Goal: Information Seeking & Learning: Understand process/instructions

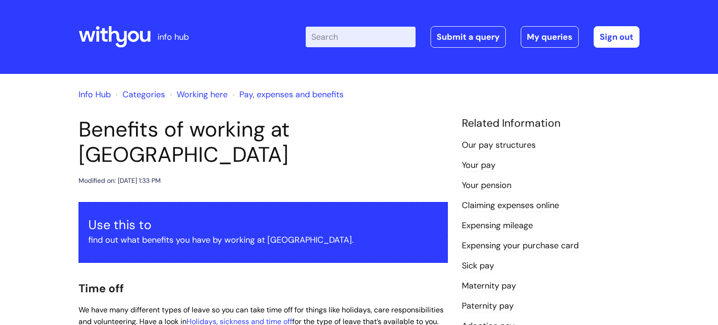
scroll to position [899, 0]
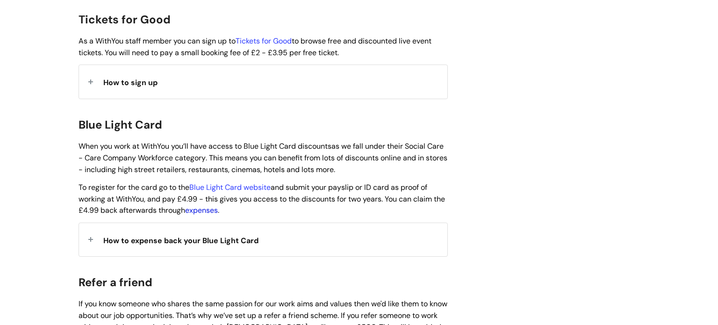
click at [216, 205] on link "expenses" at bounding box center [201, 210] width 33 height 10
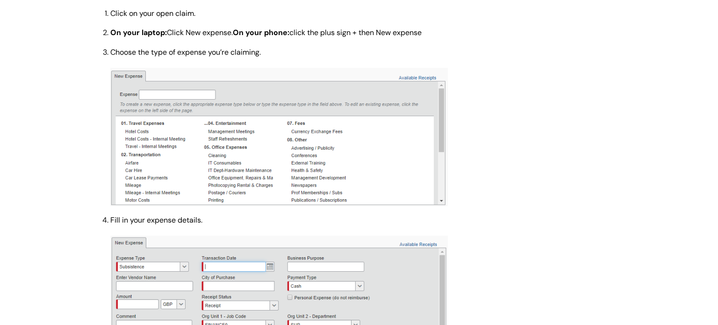
scroll to position [587, 0]
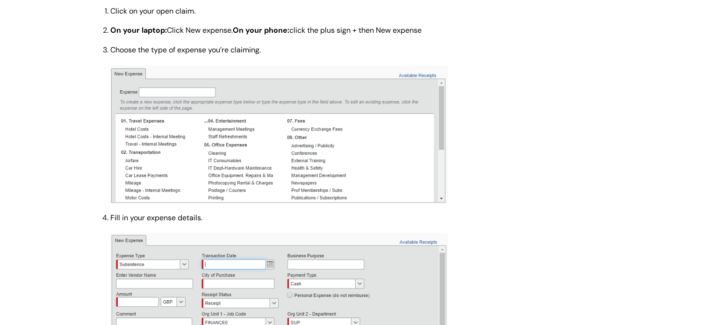
click at [283, 60] on p "Choose the type of expense you’re claiming." at bounding box center [278, 124] width 337 height 159
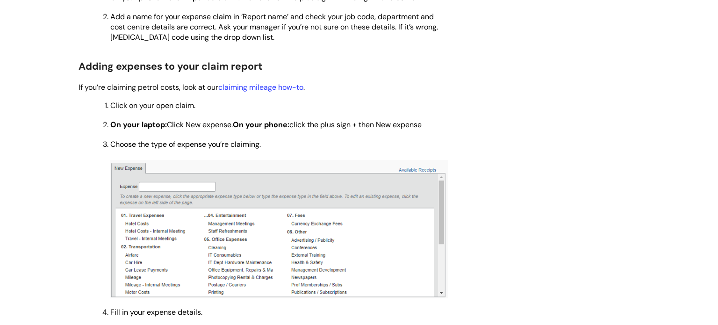
scroll to position [488, 0]
